Goal: Information Seeking & Learning: Learn about a topic

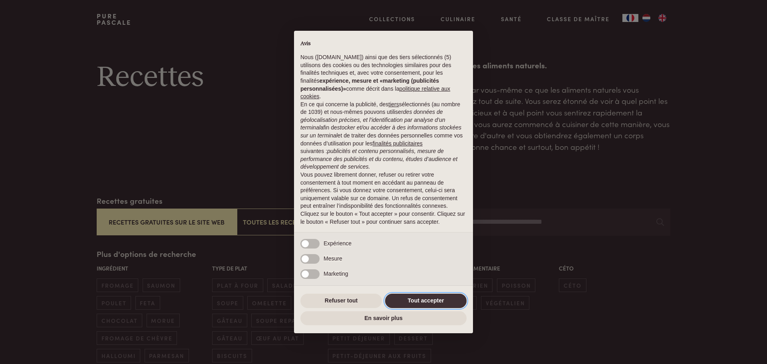
click at [407, 301] on button "Tout accepter" at bounding box center [426, 301] width 82 height 14
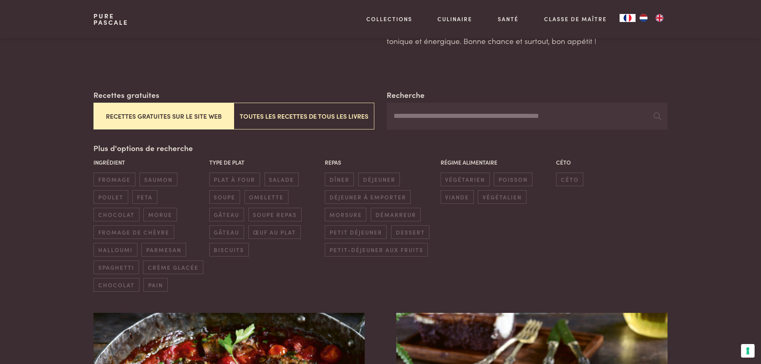
scroll to position [120, 0]
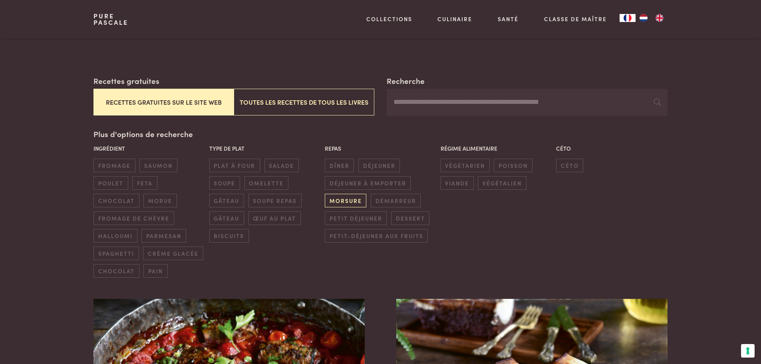
click at [353, 202] on span "morsure" at bounding box center [346, 200] width 42 height 13
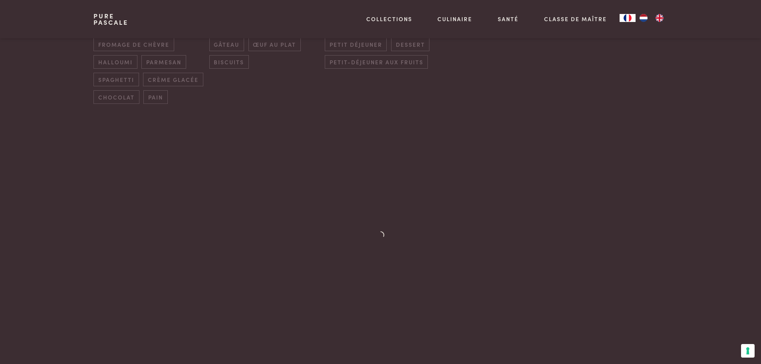
scroll to position [315, 0]
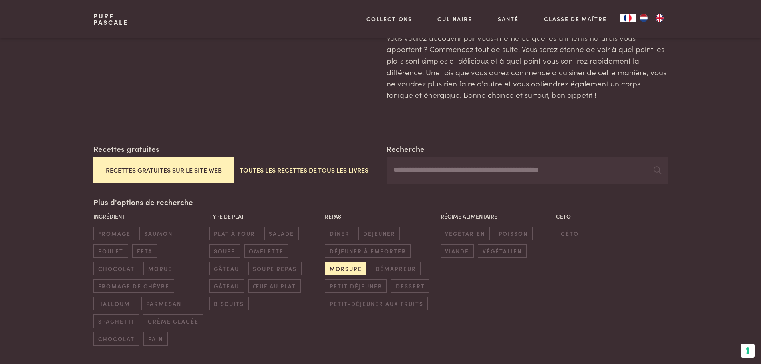
scroll to position [35, 0]
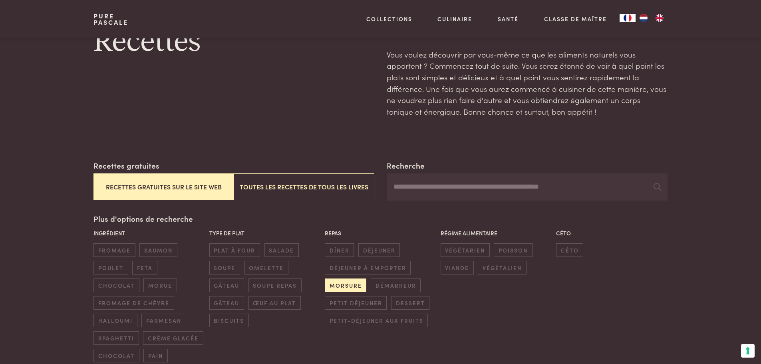
drag, startPoint x: 345, startPoint y: 283, endPoint x: 352, endPoint y: 283, distance: 6.4
click at [346, 283] on span "morsure" at bounding box center [346, 285] width 42 height 13
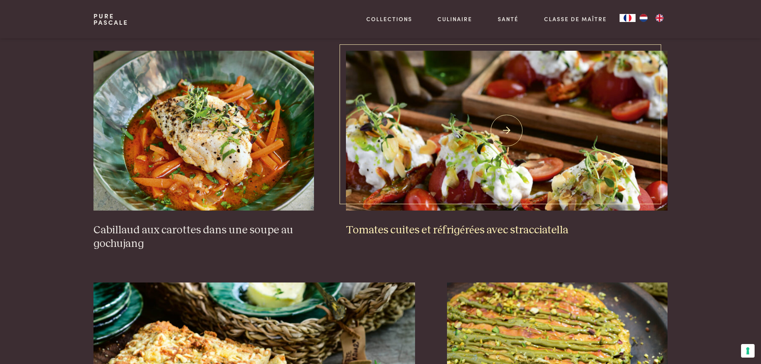
scroll to position [675, 0]
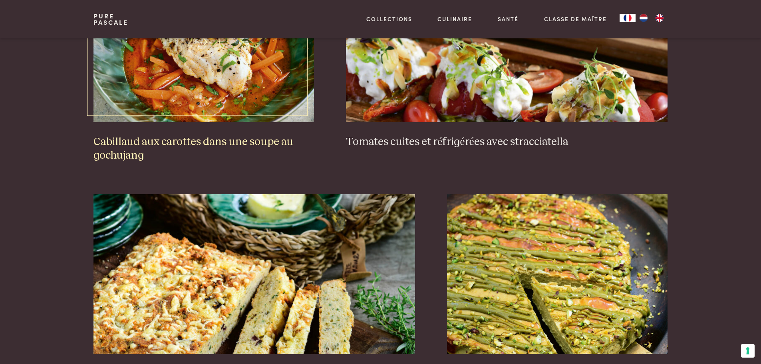
click at [267, 142] on h3 "Cabillaud aux carottes dans une soupe au gochujang" at bounding box center [204, 149] width 221 height 28
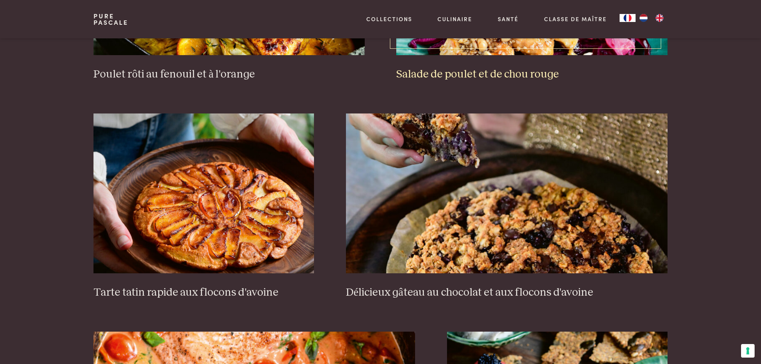
scroll to position [1194, 0]
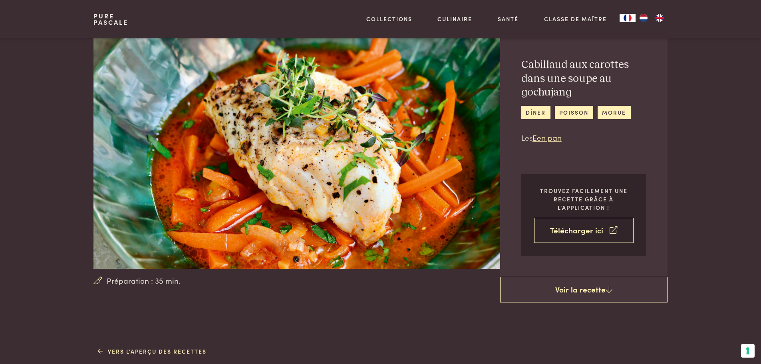
scroll to position [40, 0]
